Goal: Information Seeking & Learning: Learn about a topic

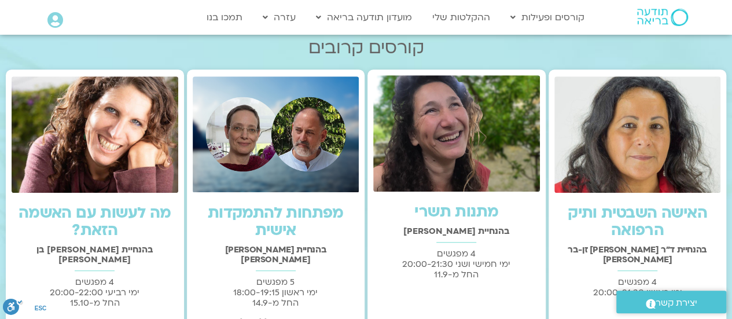
scroll to position [334, 0]
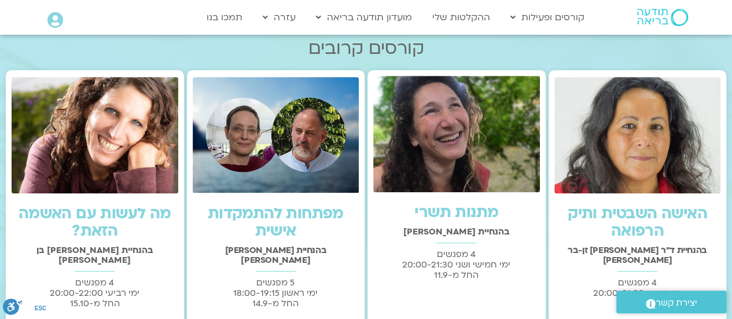
click at [95, 214] on link "מה לעשות עם האשמה הזאת?" at bounding box center [95, 222] width 153 height 38
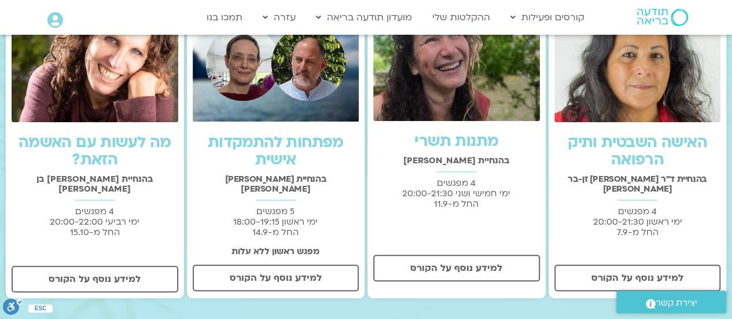
scroll to position [405, 0]
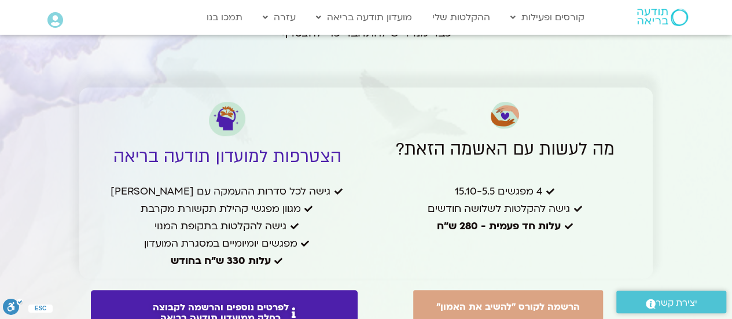
scroll to position [2507, 0]
